Goal: Transaction & Acquisition: Subscribe to service/newsletter

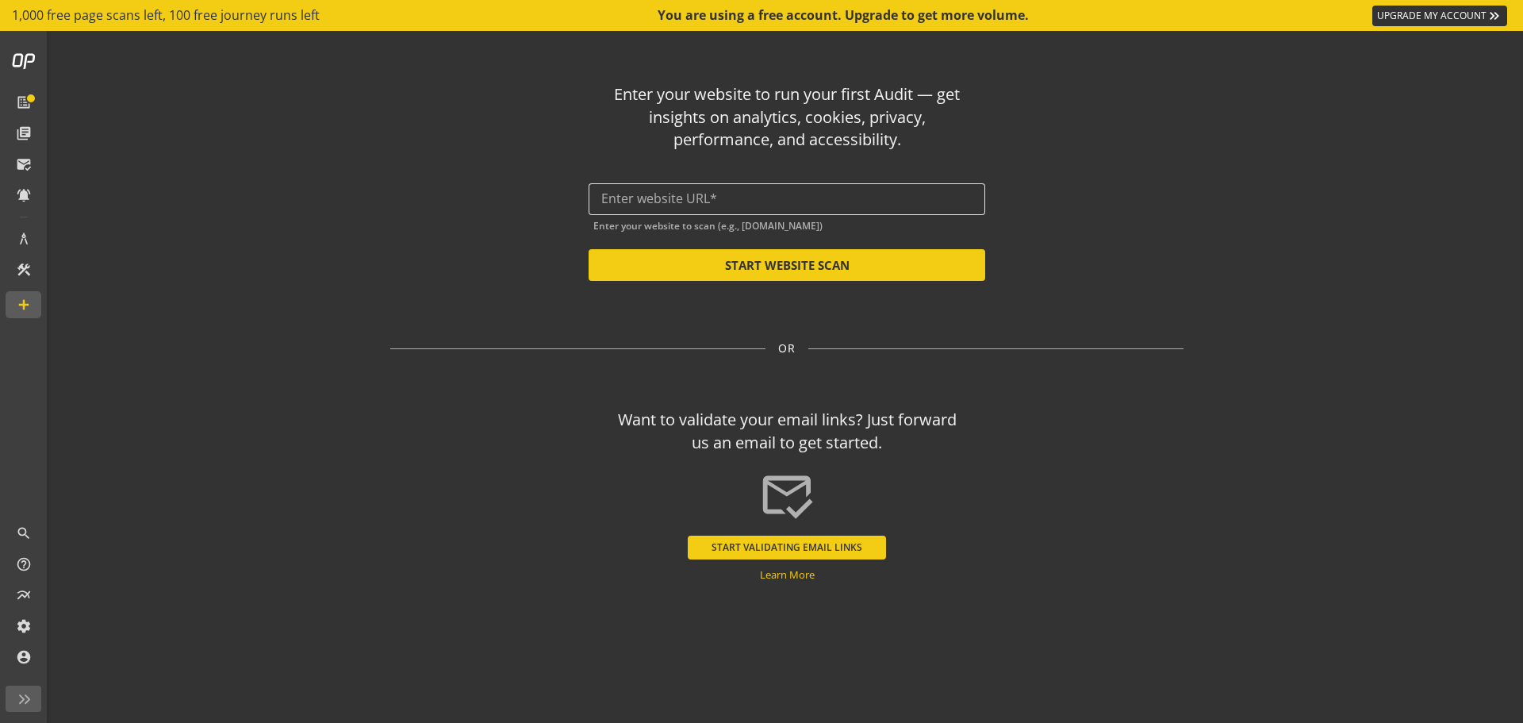
click at [628, 202] on input "text" at bounding box center [786, 198] width 371 height 15
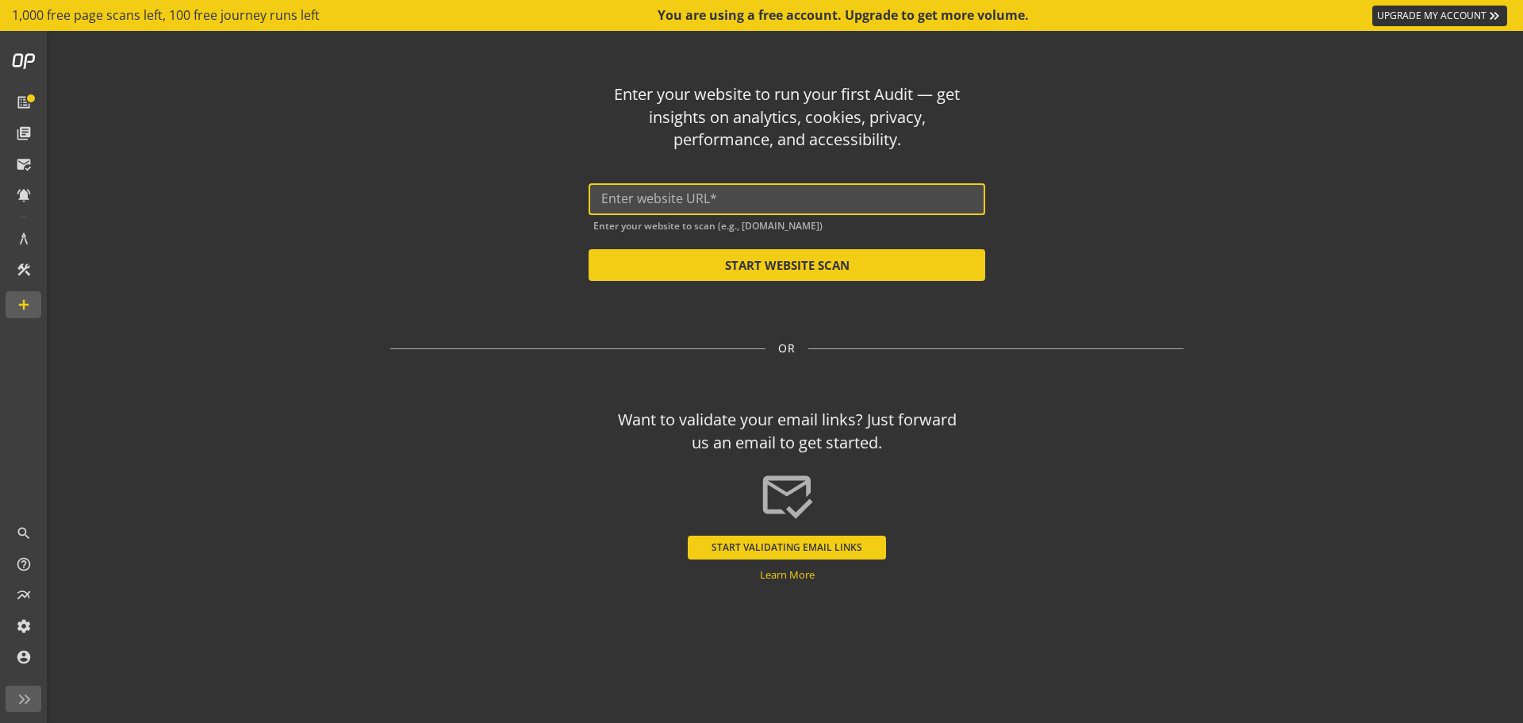
paste input "https://brightspaces.org.uk/"
type input "https://brightspaces.org.uk/"
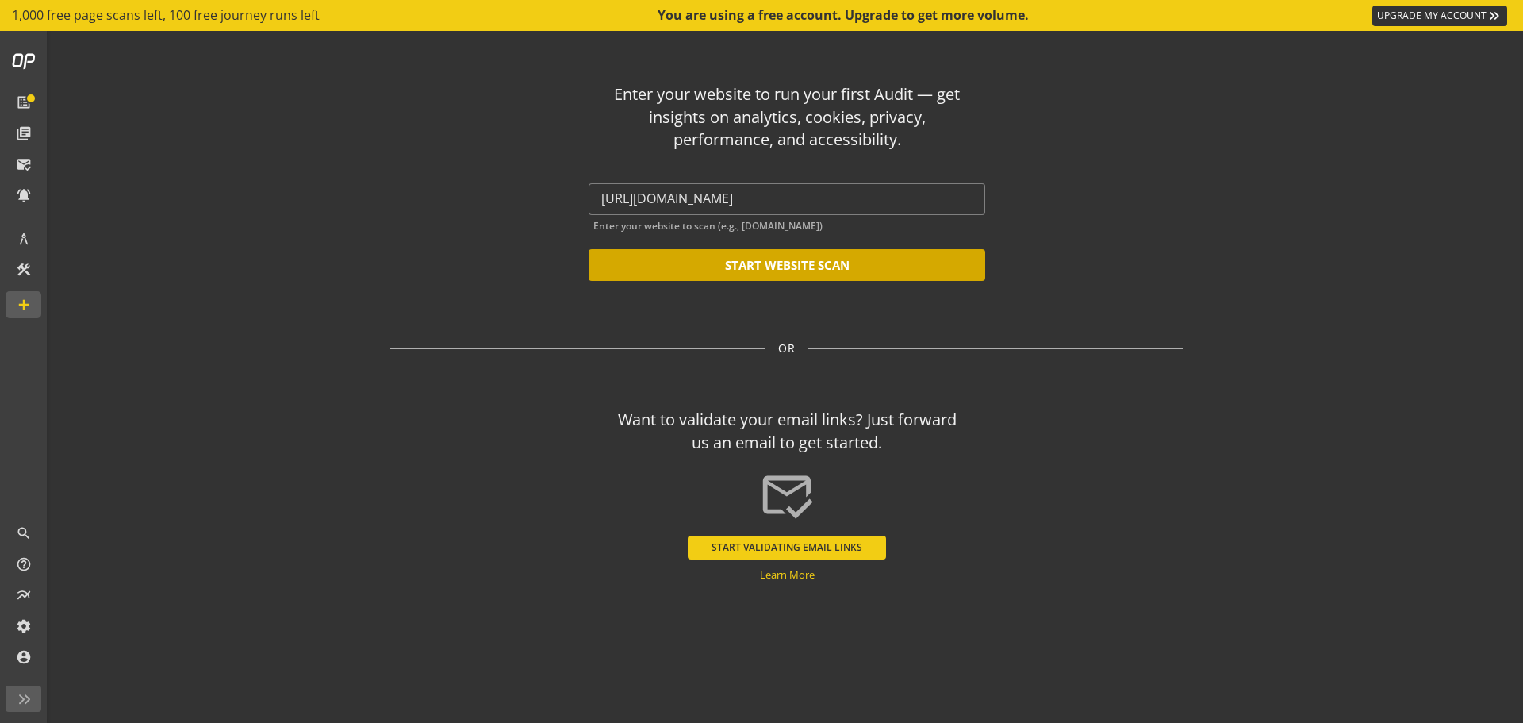
click at [693, 262] on button "START WEBSITE SCAN" at bounding box center [787, 265] width 397 height 32
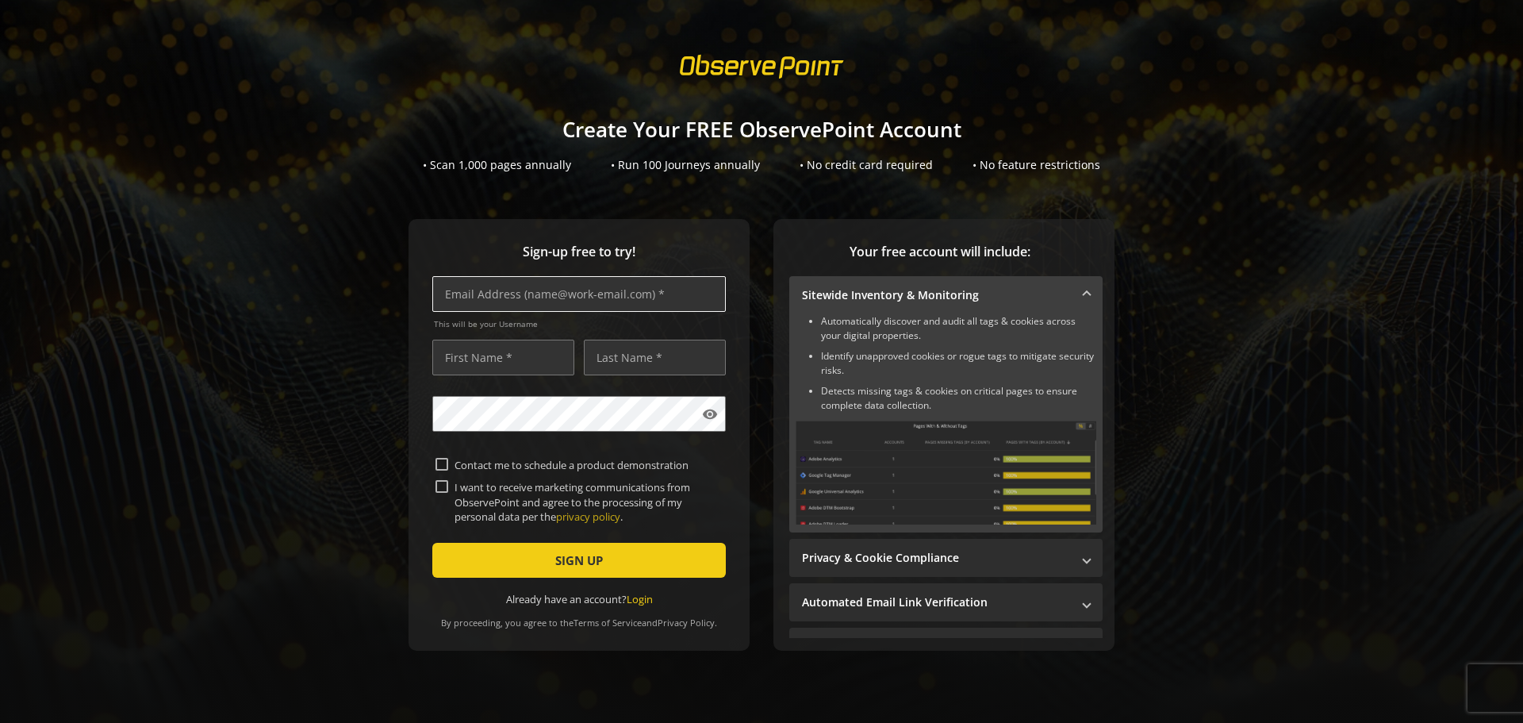
click at [561, 290] on input "text" at bounding box center [579, 294] width 294 height 36
type input "[EMAIL_ADDRESS][DOMAIN_NAME]"
type input "[PERSON_NAME]"
click at [500, 291] on input "[EMAIL_ADDRESS][DOMAIN_NAME]" at bounding box center [579, 294] width 294 height 36
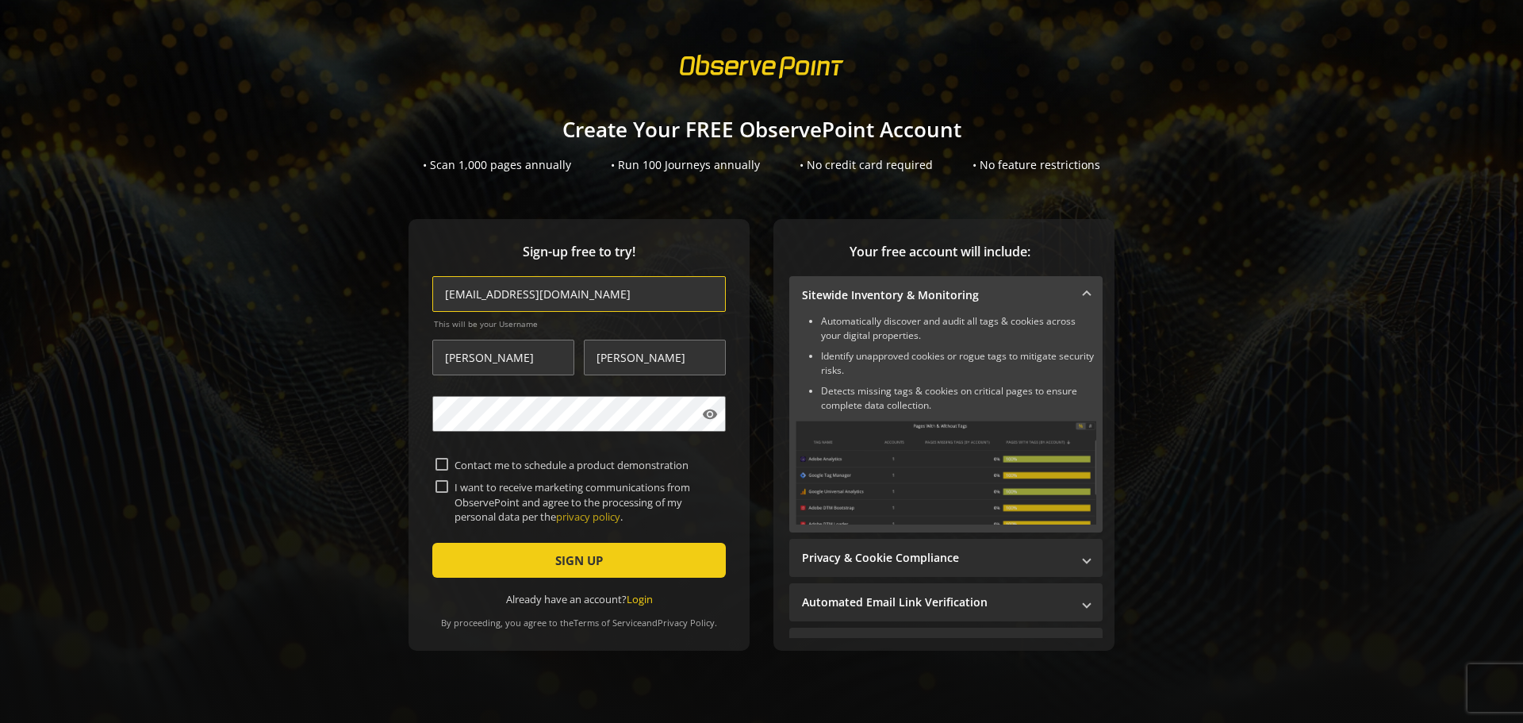
type input "[EMAIL_ADDRESS][DOMAIN_NAME]"
click at [712, 415] on mat-icon "visibility" at bounding box center [710, 414] width 16 height 16
click at [432, 463] on form "[EMAIL_ADDRESS][DOMAIN_NAME] This will be your Username [PERSON_NAME] visibilit…" at bounding box center [579, 441] width 294 height 330
click at [436, 465] on input "Contact me to schedule a product demonstration" at bounding box center [442, 464] width 13 height 13
checkbox input "true"
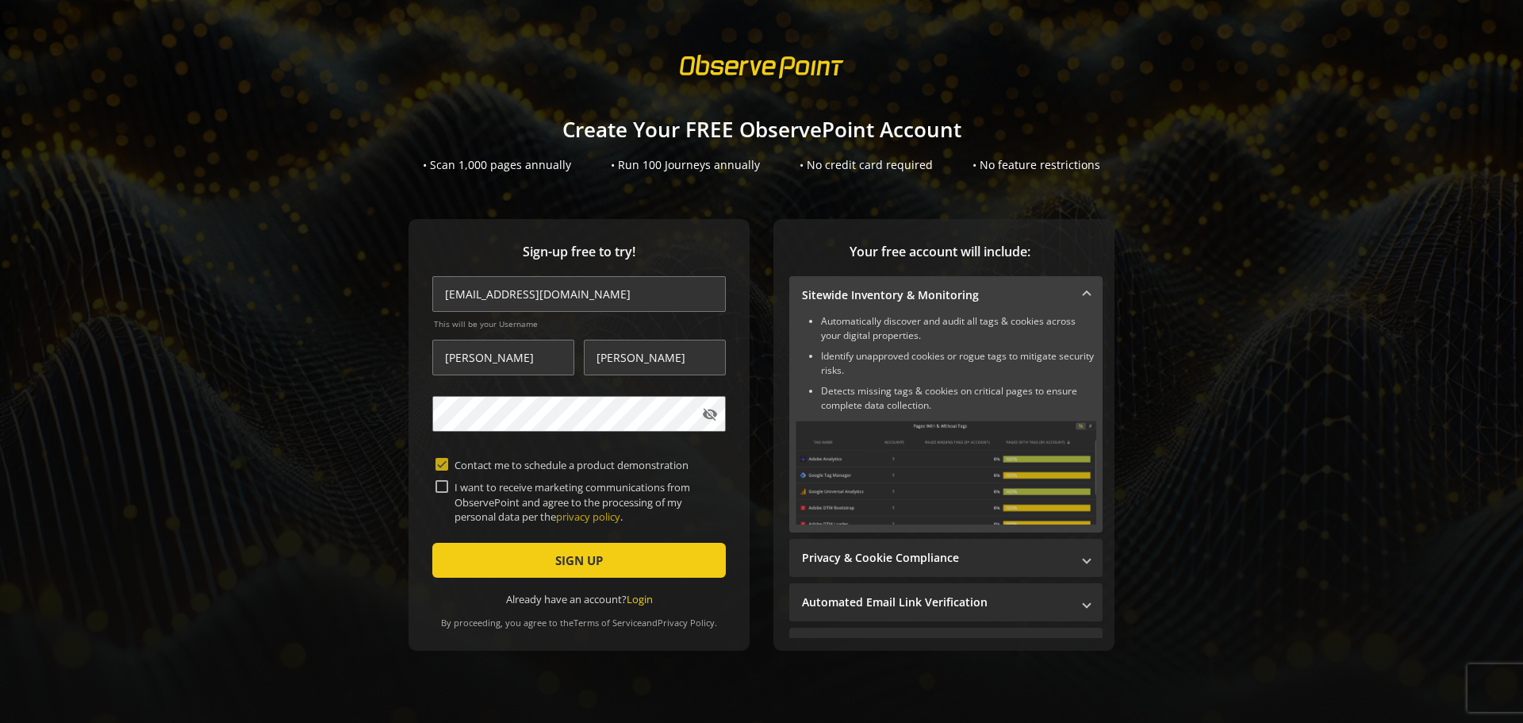
click at [436, 494] on div "I want to receive marketing communications from ObservePoint and agree to the p…" at bounding box center [579, 502] width 287 height 44
click at [439, 490] on input "I want to receive marketing communications from ObservePoint and agree to the p…" at bounding box center [442, 486] width 13 height 13
checkbox input "true"
click at [522, 564] on span "submit" at bounding box center [579, 560] width 294 height 38
